Goal: Task Accomplishment & Management: Complete application form

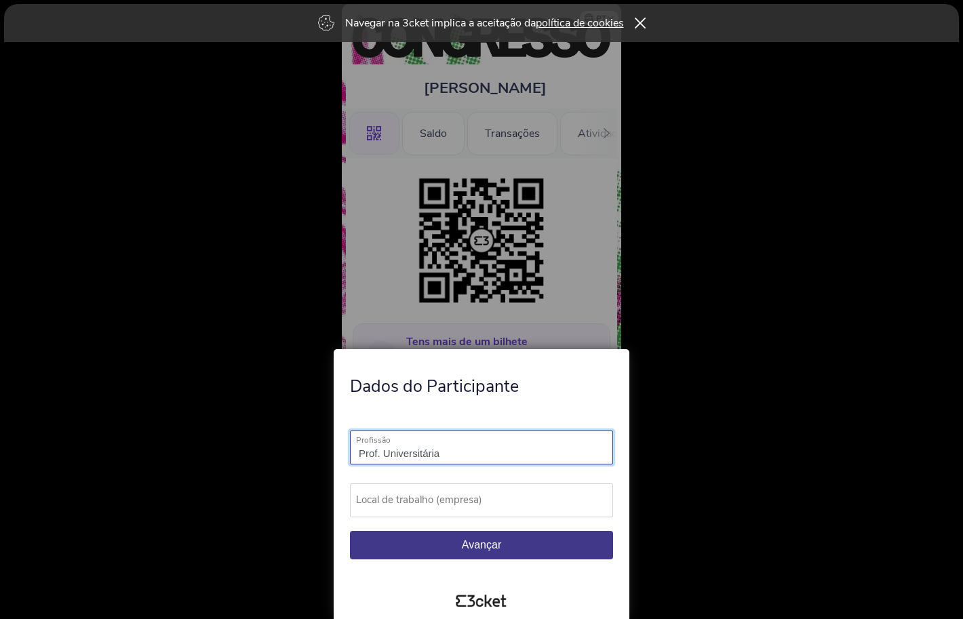
type input "Prof. Universitária"
click at [548, 503] on label "Local de trabalho (empresa)" at bounding box center [487, 499] width 275 height 33
click at [548, 503] on input "Local de trabalho (empresa)" at bounding box center [481, 500] width 263 height 34
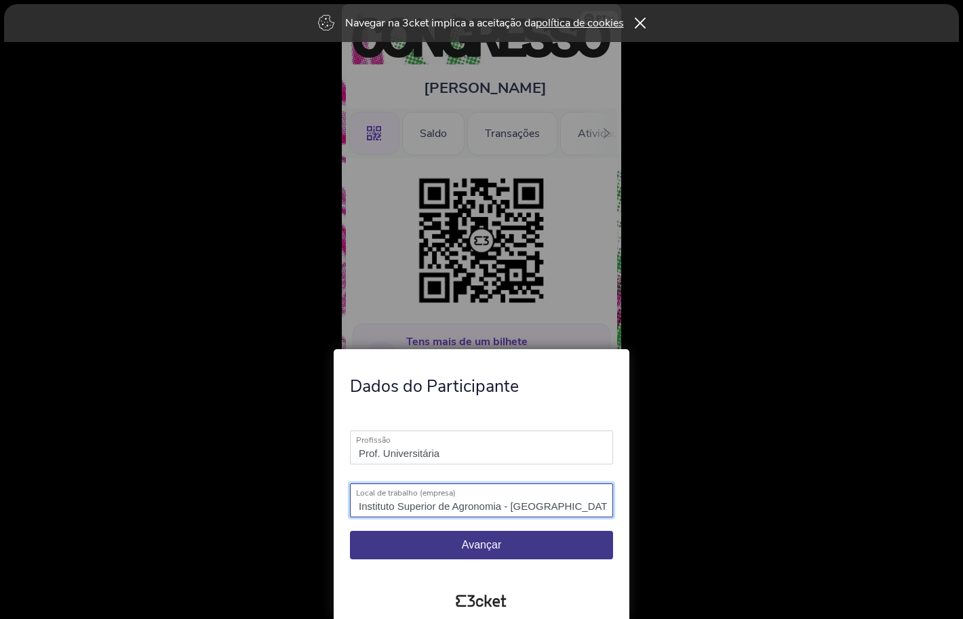
type input "Instituto Superior de Agronomia - Universidade de Lisboa"
click at [561, 547] on button "Avançar" at bounding box center [481, 545] width 263 height 28
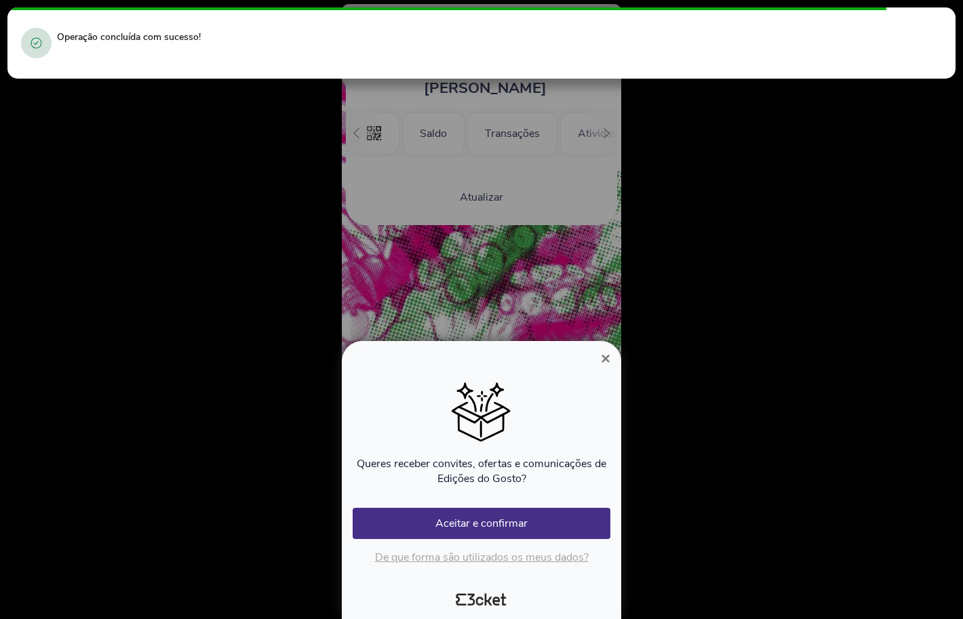
scroll to position [0, 124]
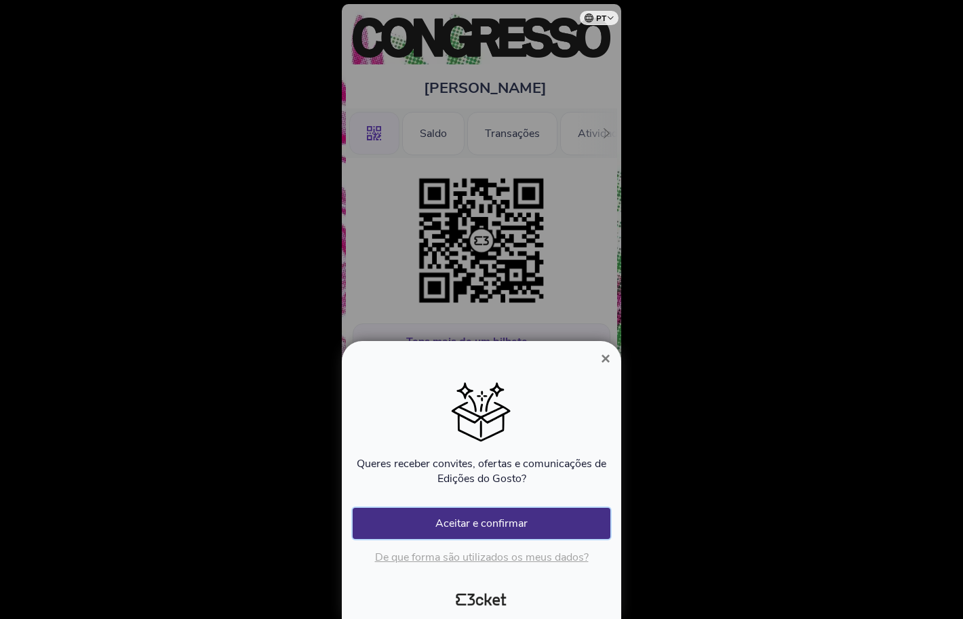
click at [550, 525] on button "Aceitar e confirmar" at bounding box center [482, 523] width 258 height 31
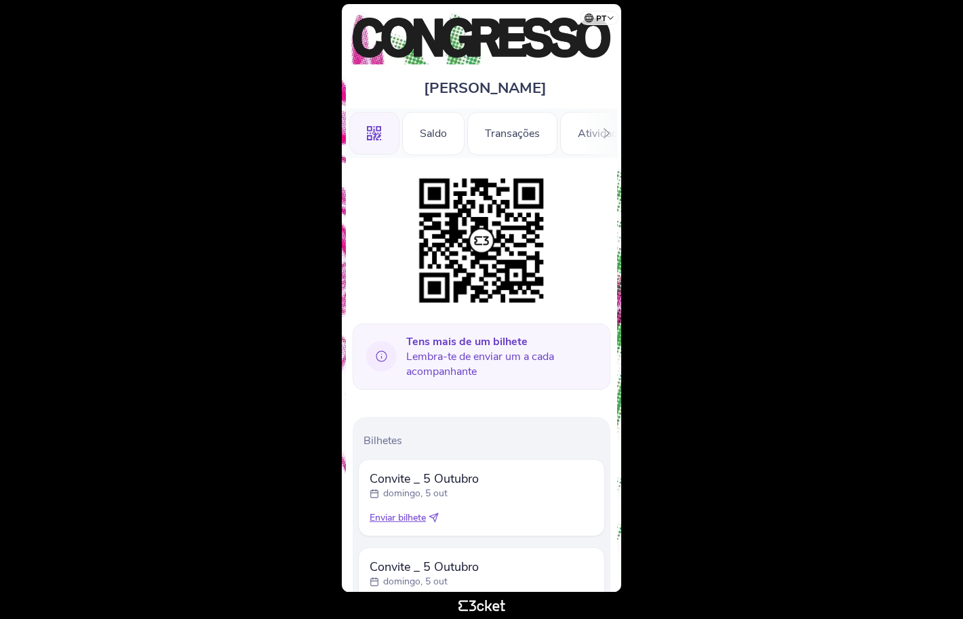
scroll to position [2, 0]
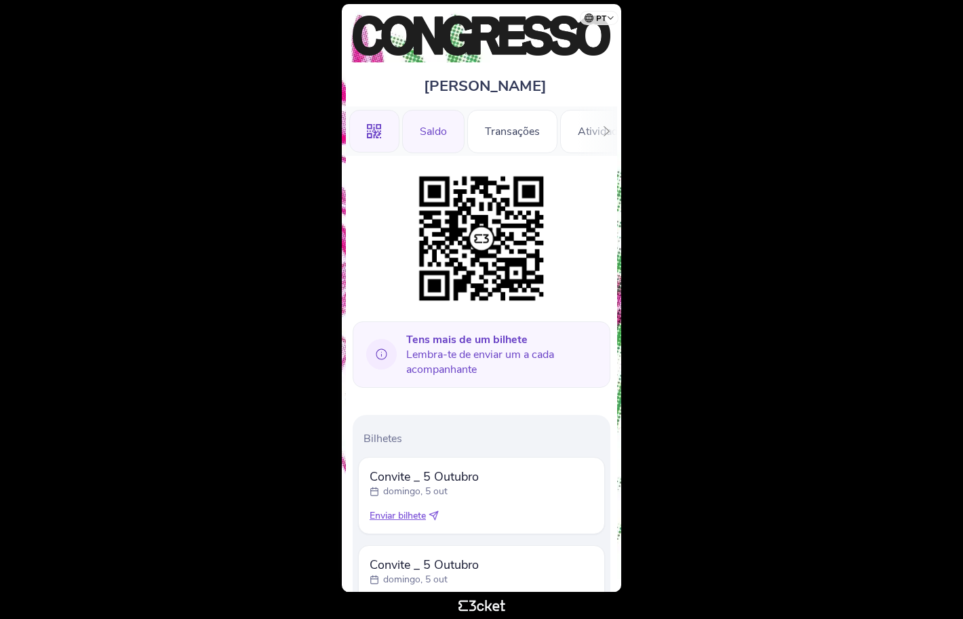
click at [438, 136] on div "Saldo" at bounding box center [433, 131] width 62 height 43
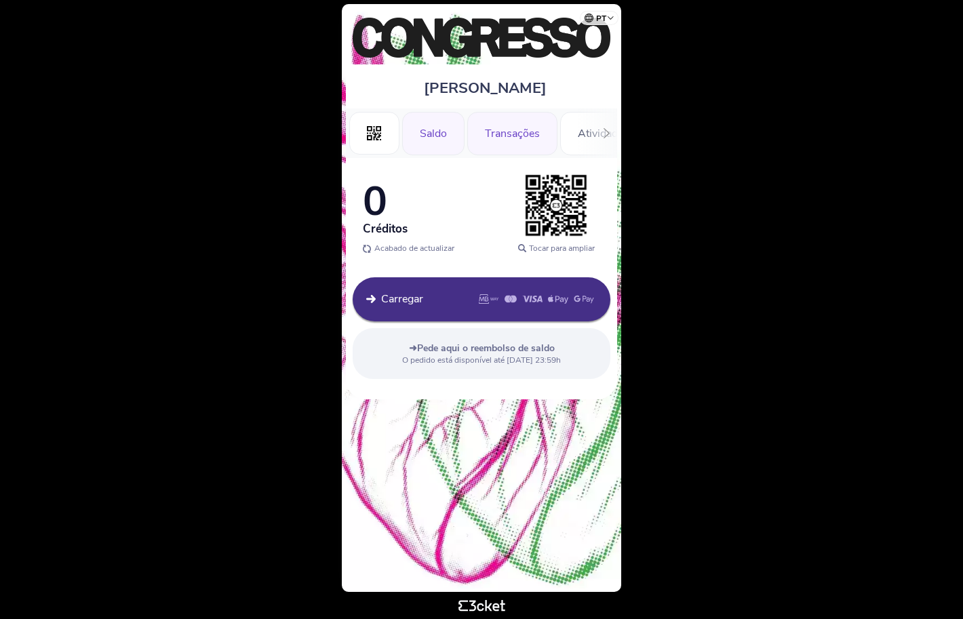
click at [497, 136] on div "Transações" at bounding box center [512, 133] width 90 height 43
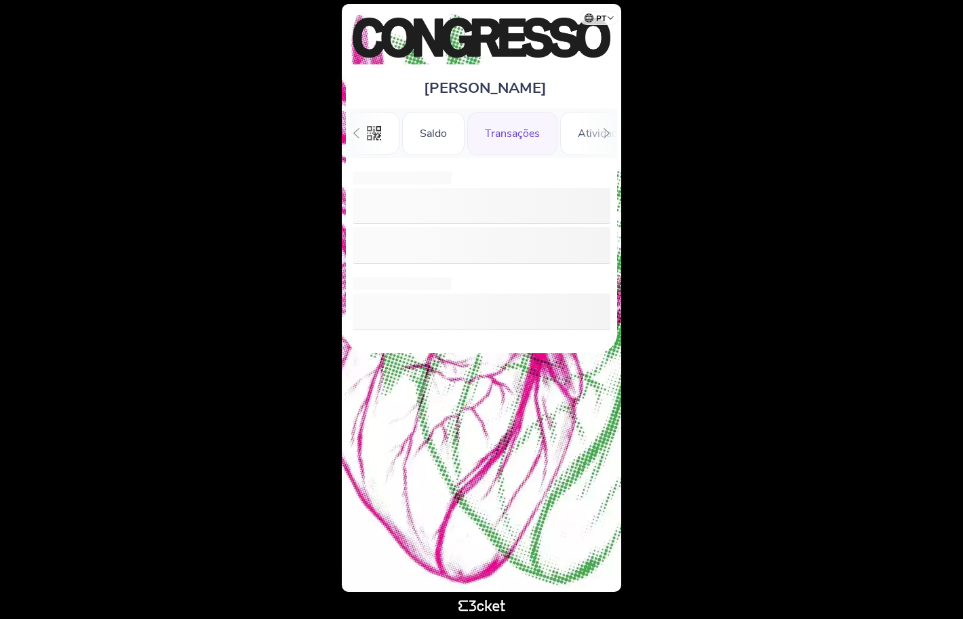
scroll to position [0, 33]
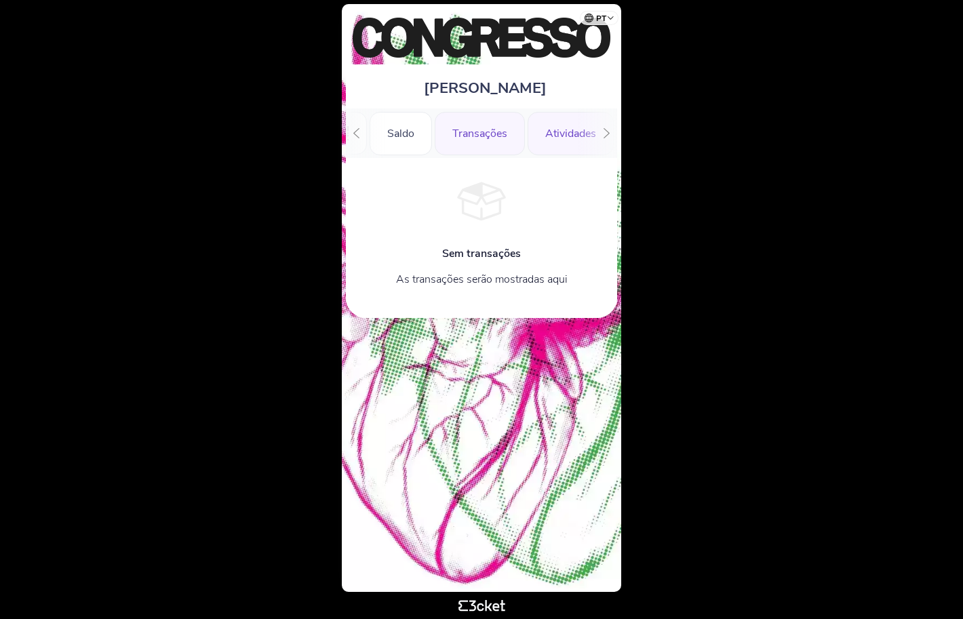
click at [575, 146] on div "Atividades" at bounding box center [570, 133] width 86 height 43
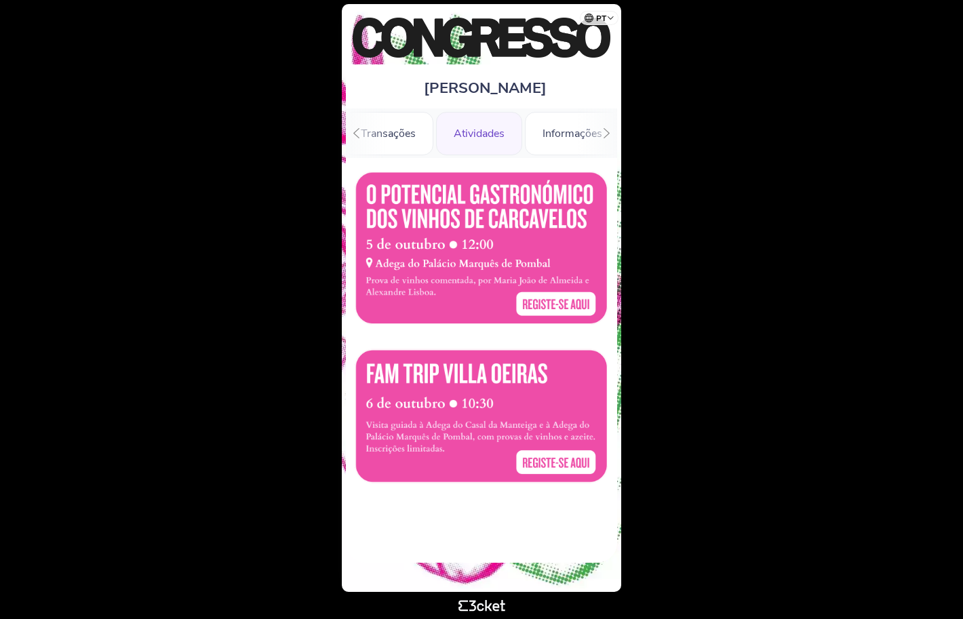
click at [599, 133] on div at bounding box center [606, 132] width 21 height 49
click at [485, 133] on div "Atividades" at bounding box center [473, 133] width 86 height 43
click at [363, 131] on div at bounding box center [356, 132] width 21 height 49
click at [422, 135] on div "Saldo" at bounding box center [433, 133] width 62 height 43
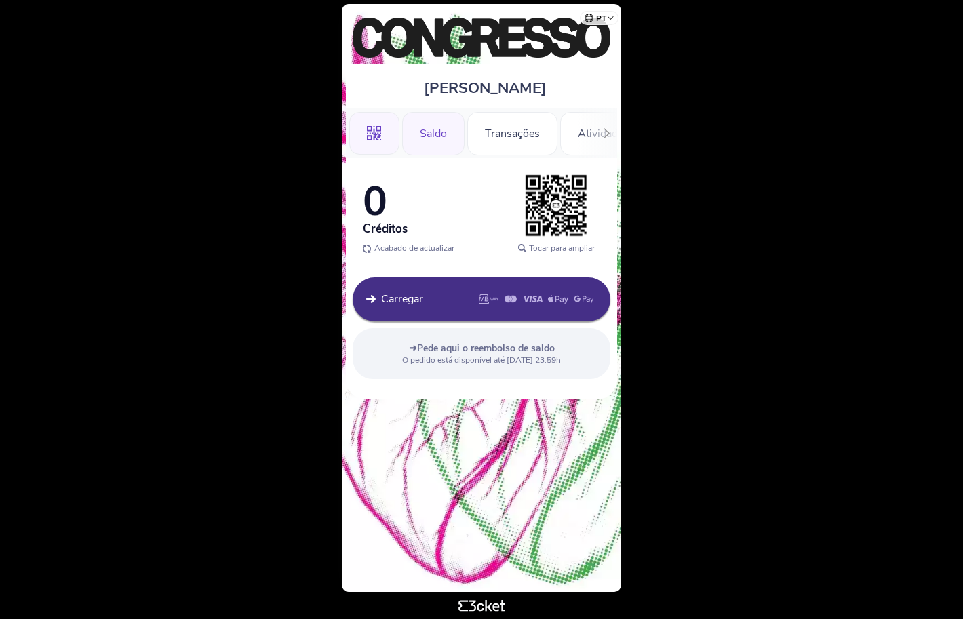
click at [384, 137] on div ".st0{fill-rule:evenodd;clip-rule:evenodd;}" at bounding box center [374, 133] width 50 height 43
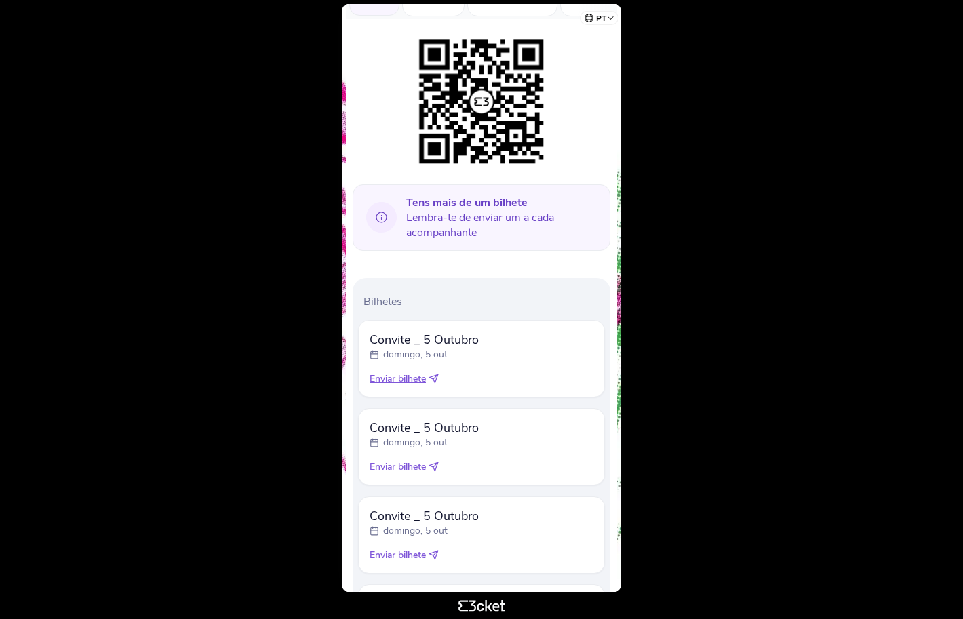
scroll to position [180, 0]
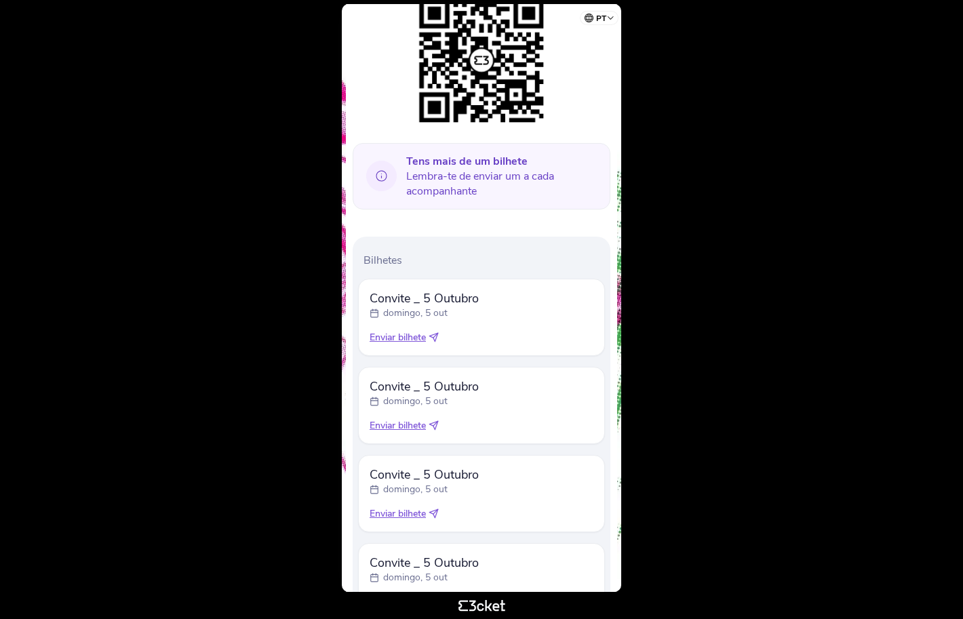
click at [410, 342] on span "Enviar bilhete" at bounding box center [397, 338] width 56 height 14
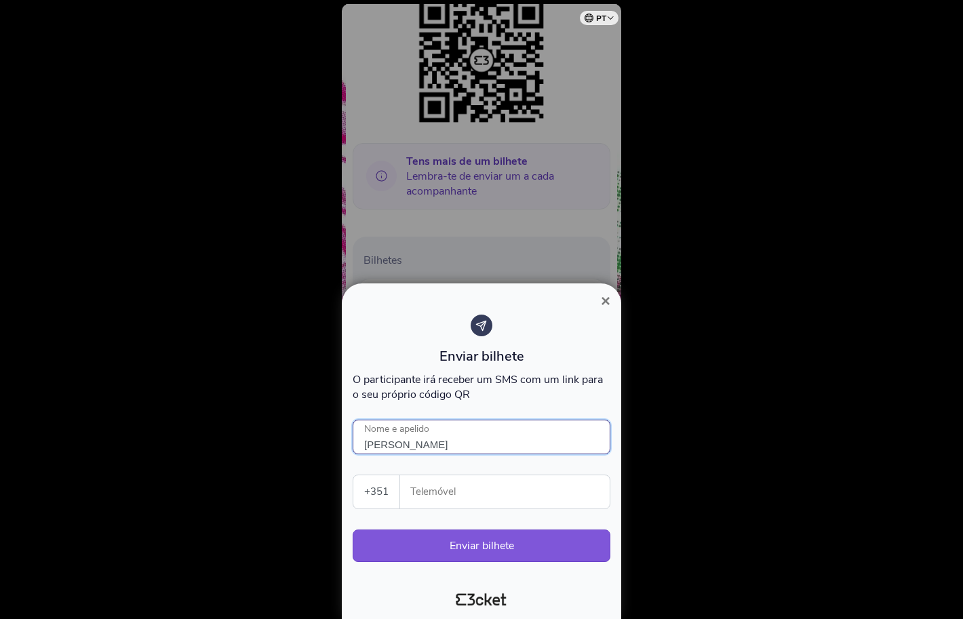
type input "[PERSON_NAME]"
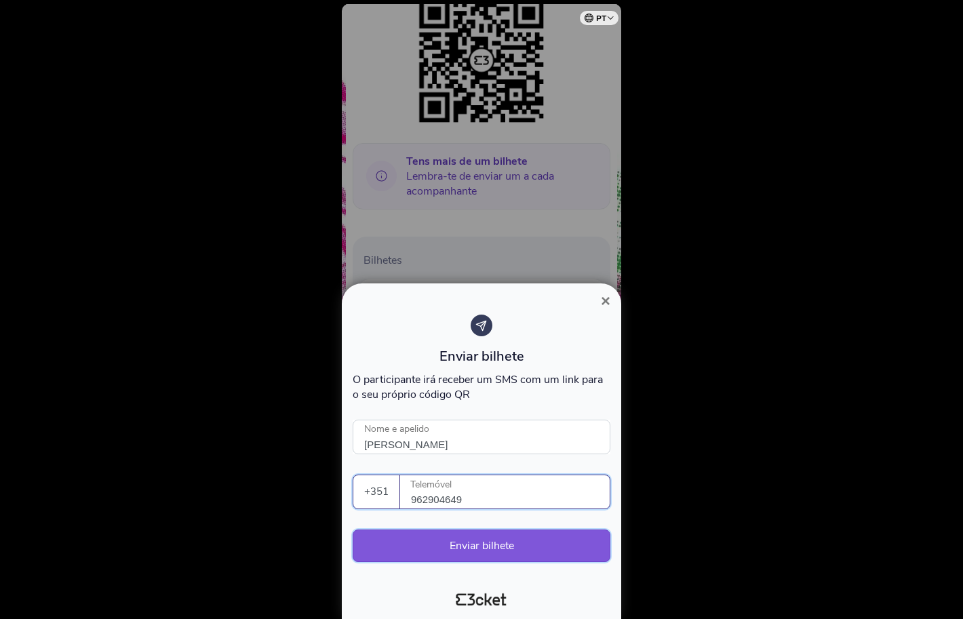
type input "962904649"
click at [458, 548] on button "Enviar bilhete" at bounding box center [482, 545] width 258 height 33
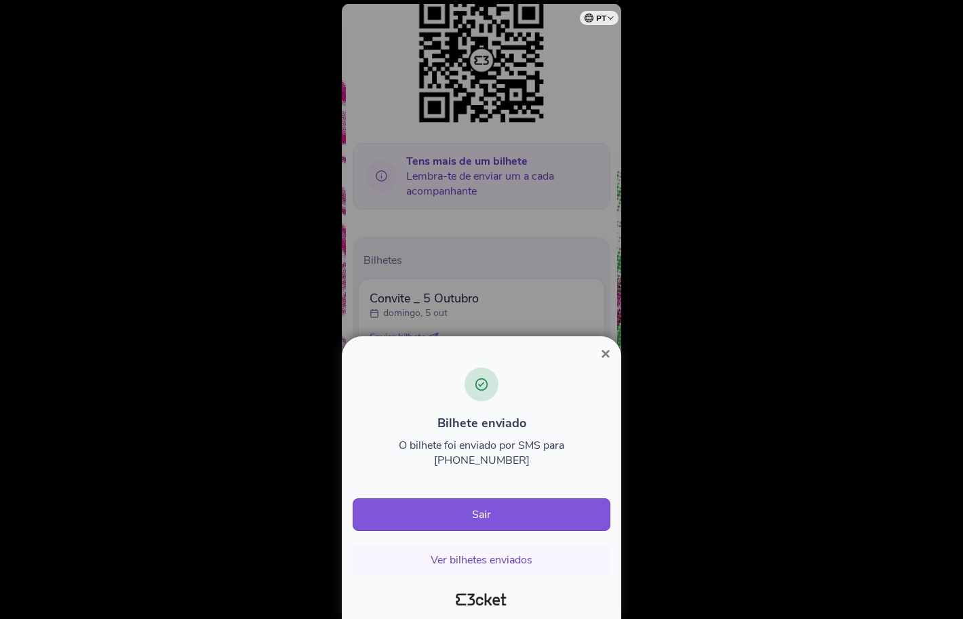
click at [602, 363] on span "×" at bounding box center [605, 353] width 9 height 18
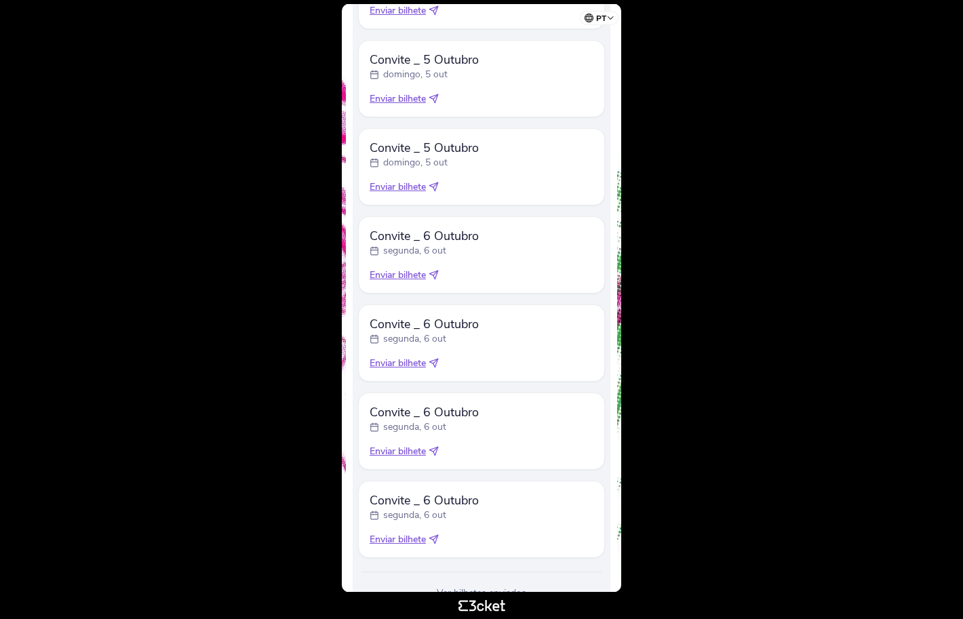
scroll to position [515, 0]
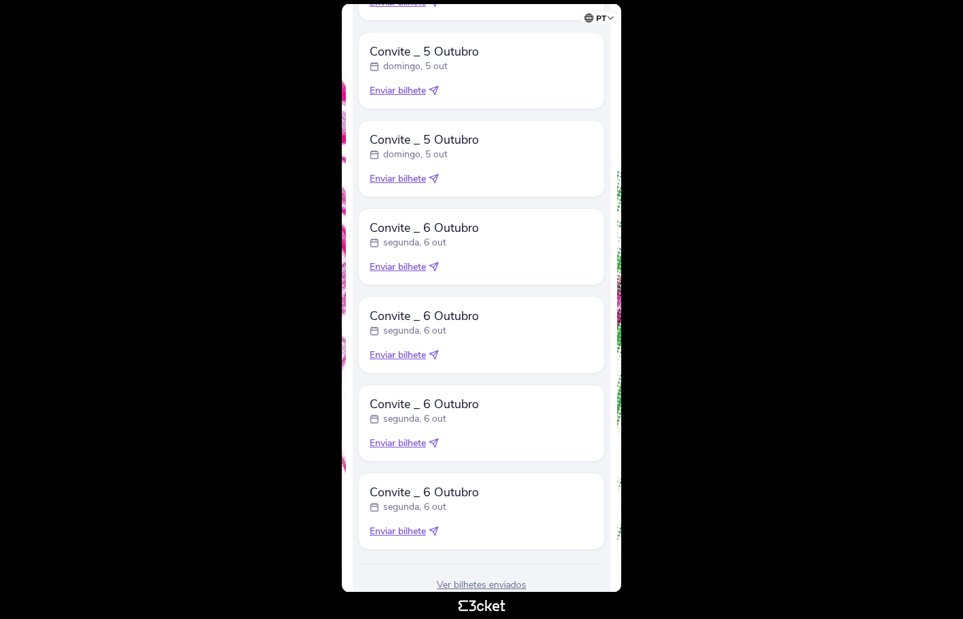
click at [434, 266] on icon at bounding box center [433, 267] width 10 height 10
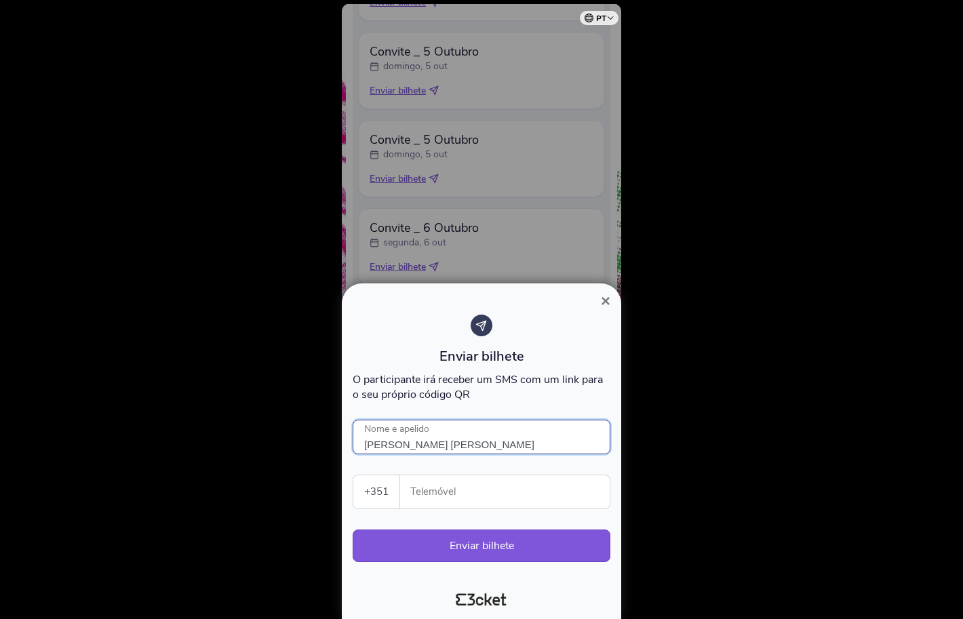
type input "[PERSON_NAME] [PERSON_NAME]"
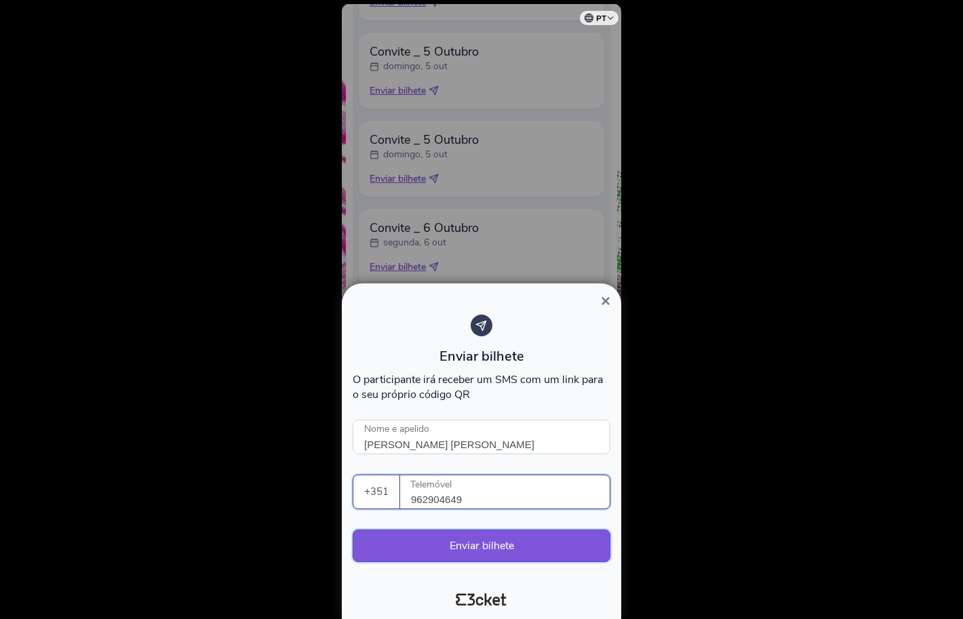
type input "962904649"
click at [448, 544] on button "Enviar bilhete" at bounding box center [482, 545] width 258 height 33
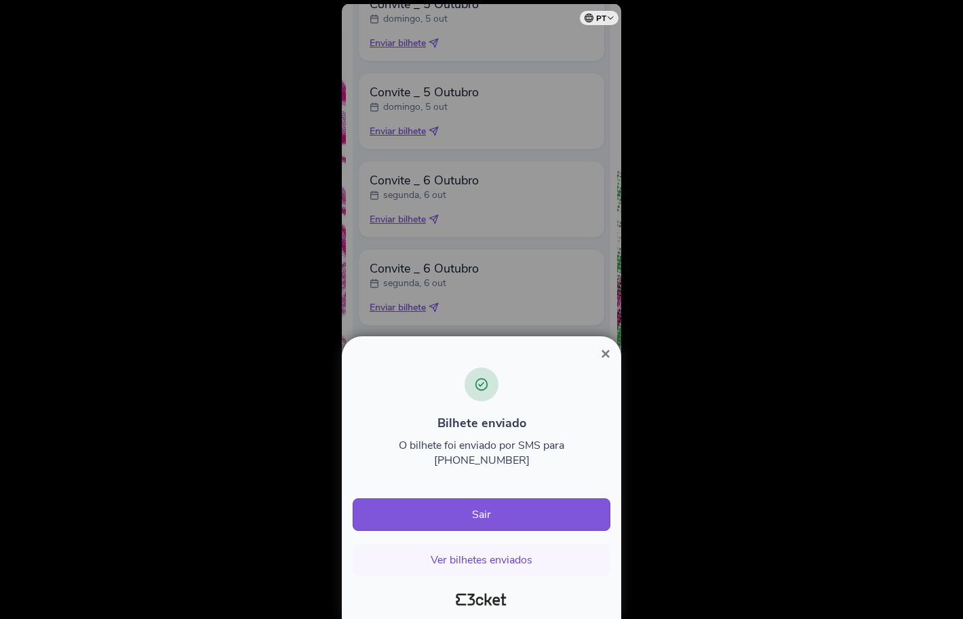
scroll to position [563, 0]
click at [604, 363] on span "×" at bounding box center [605, 353] width 9 height 18
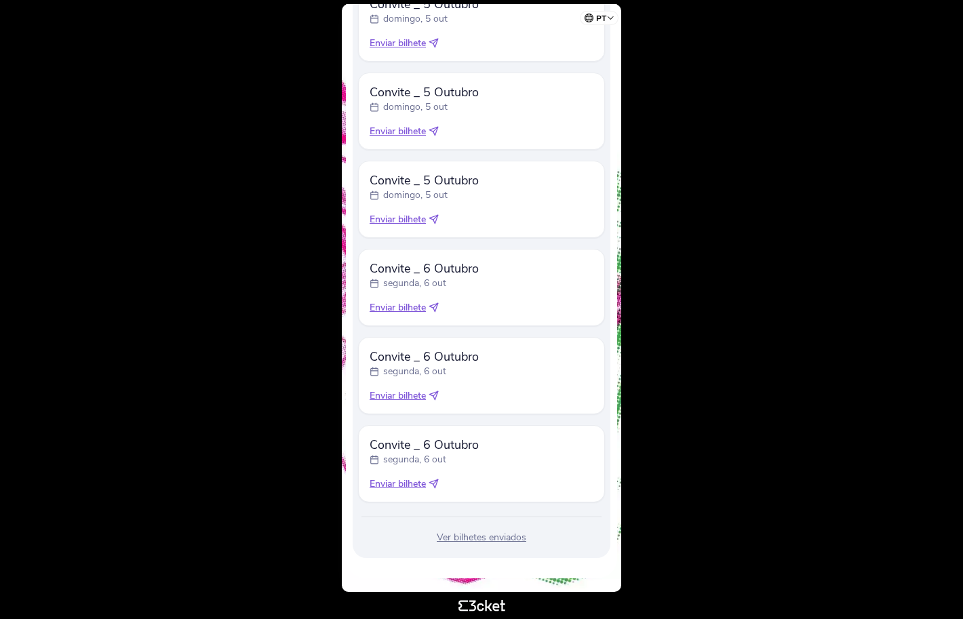
click at [671, 329] on body "pt Português (Portugal) English Español Catalan Français Anabela Raymundo .st0{…" at bounding box center [481, 309] width 952 height 608
